Goal: Task Accomplishment & Management: Manage account settings

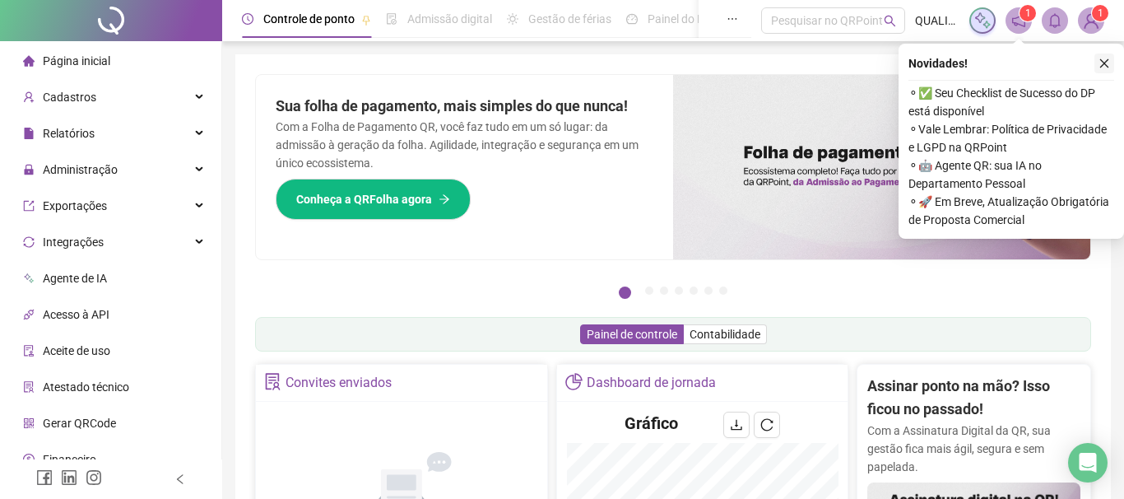
click at [1111, 57] on button "button" at bounding box center [1104, 63] width 20 height 20
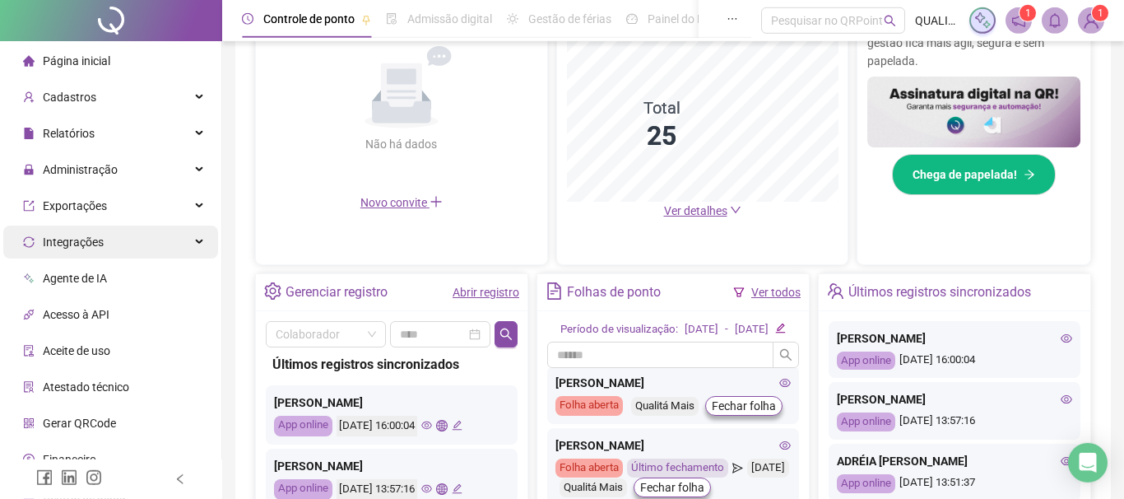
scroll to position [375, 0]
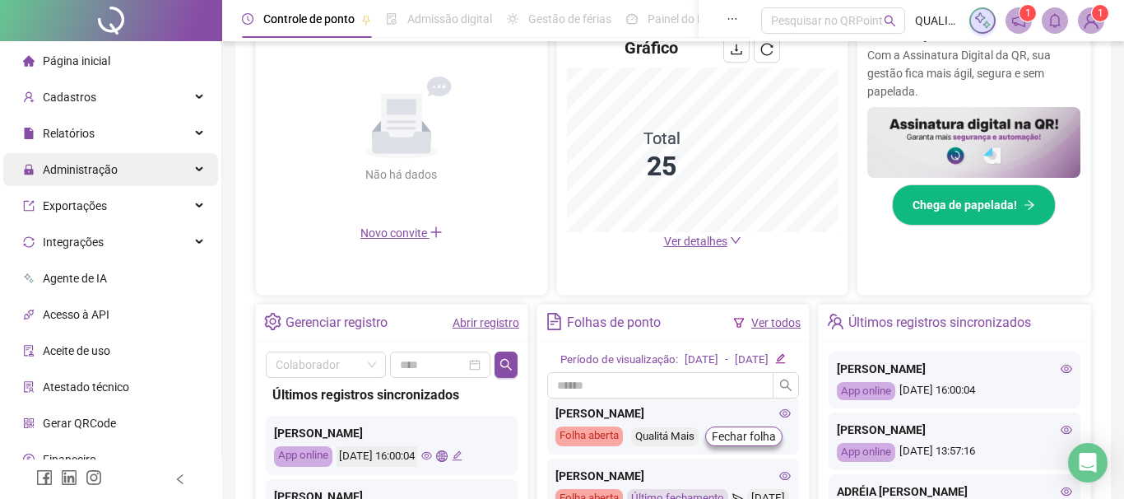
click at [119, 160] on div "Administração" at bounding box center [110, 169] width 215 height 33
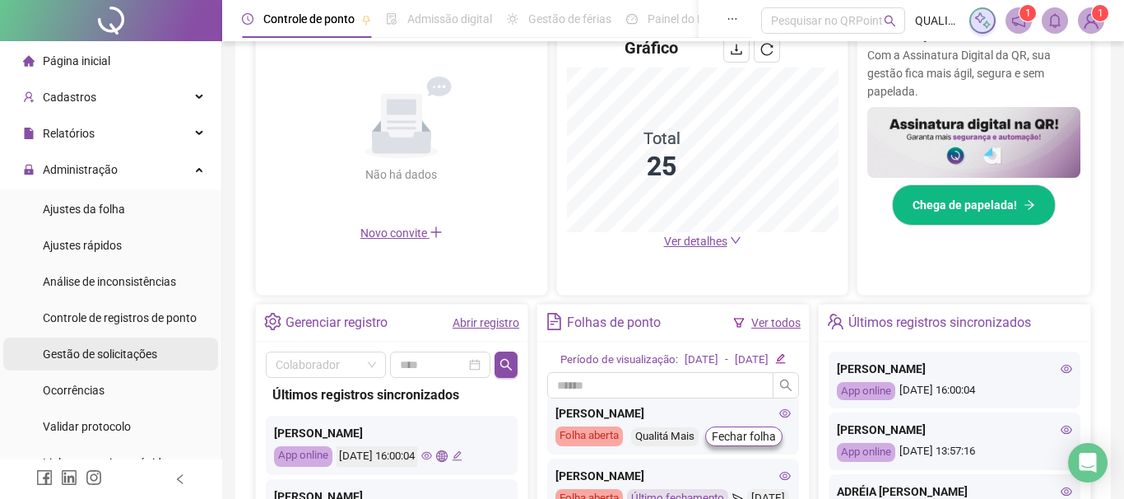
click at [154, 357] on span "Gestão de solicitações" at bounding box center [100, 353] width 114 height 13
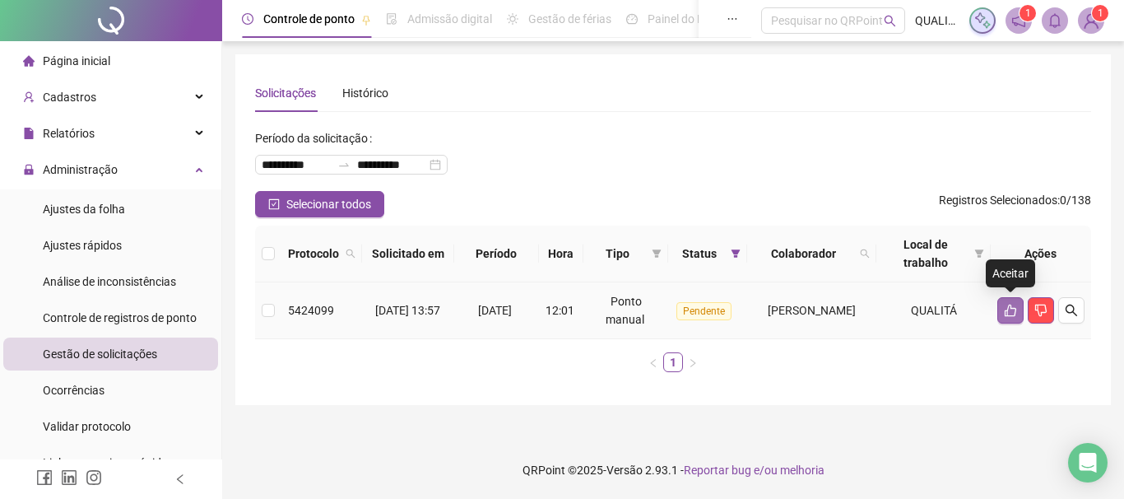
click at [1002, 316] on button "button" at bounding box center [1010, 310] width 26 height 26
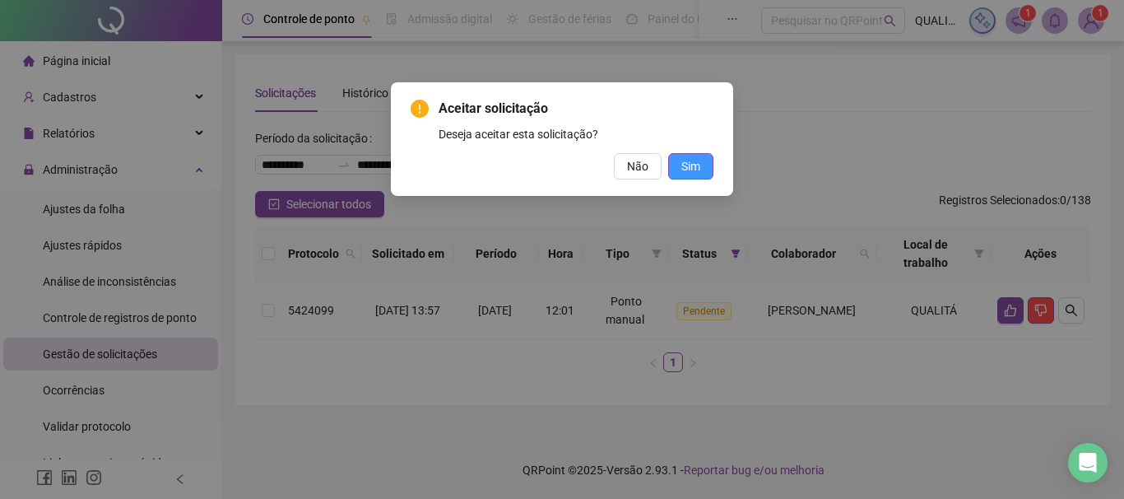
click at [692, 165] on span "Sim" at bounding box center [690, 166] width 19 height 18
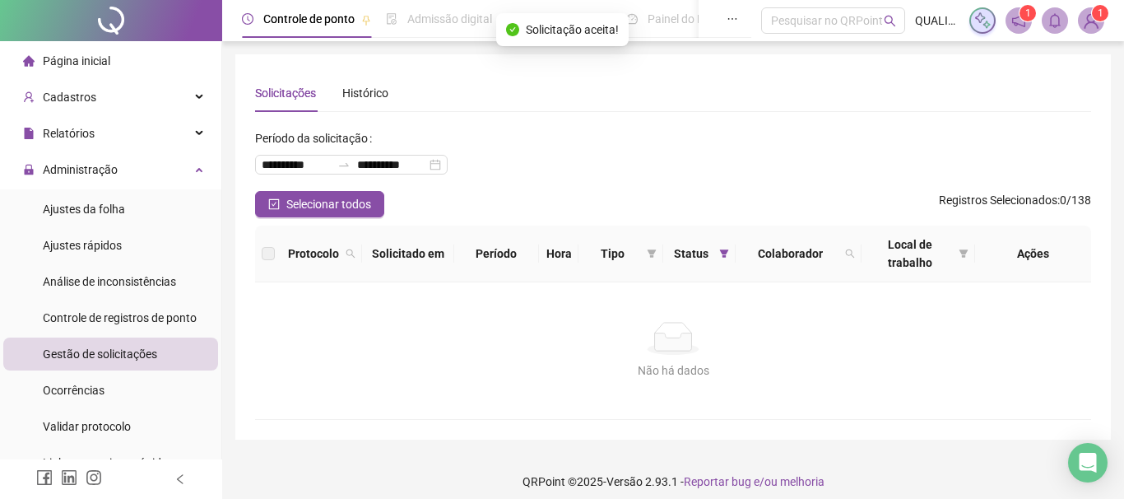
click at [513, 366] on div "Não há dados" at bounding box center [673, 370] width 796 height 18
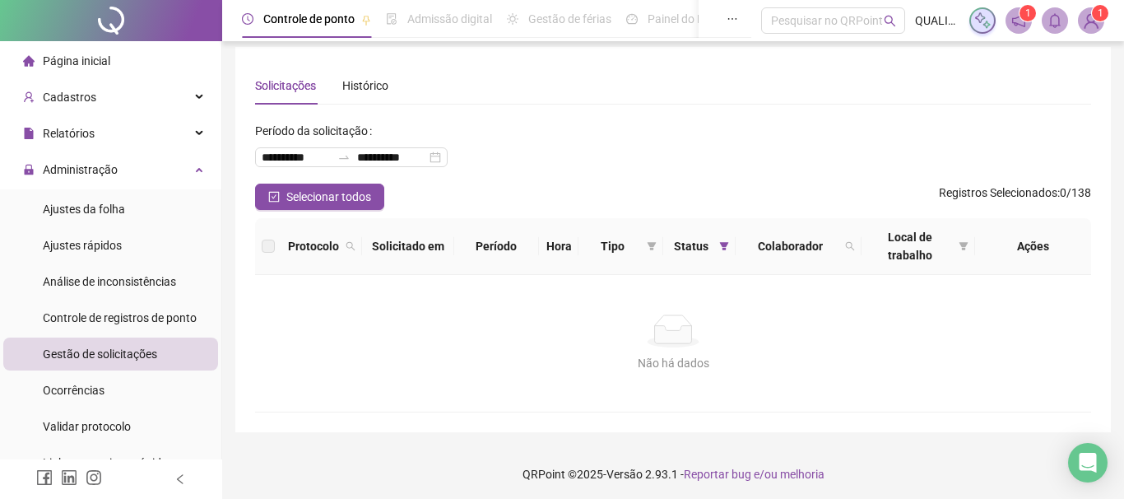
scroll to position [12, 0]
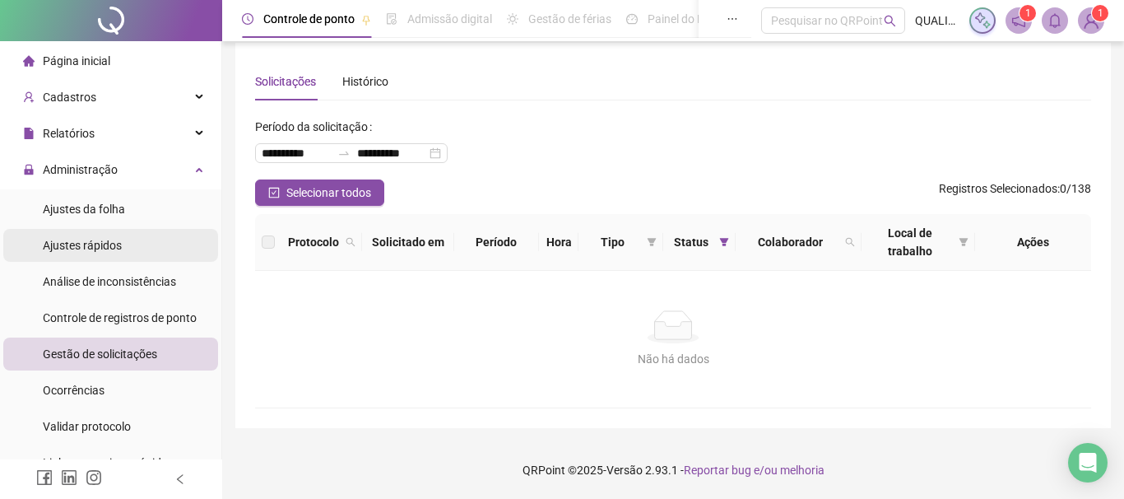
click at [136, 242] on li "Ajustes rápidos" at bounding box center [110, 245] width 215 height 33
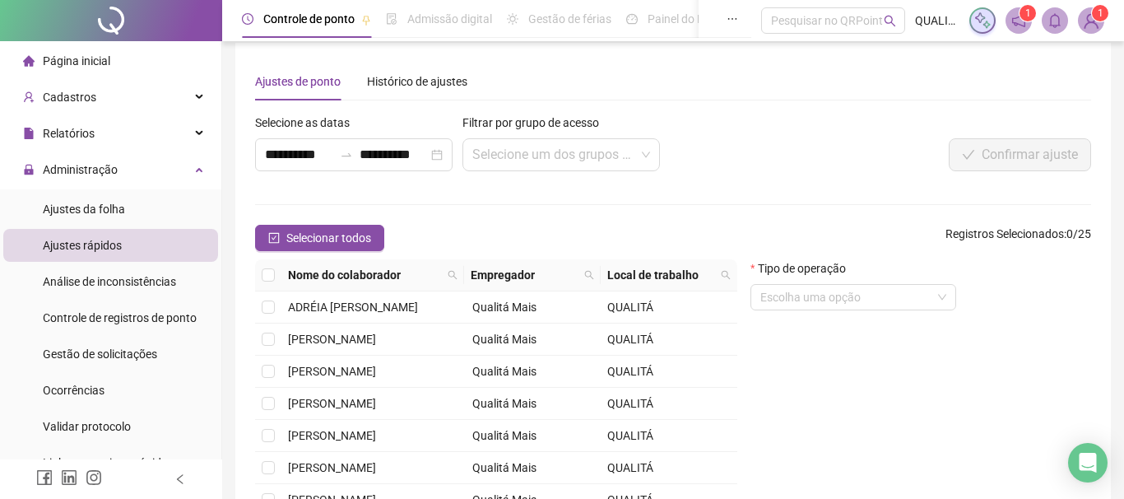
click at [804, 109] on div "**********" at bounding box center [673, 324] width 836 height 522
